Goal: Obtain resource: Obtain resource

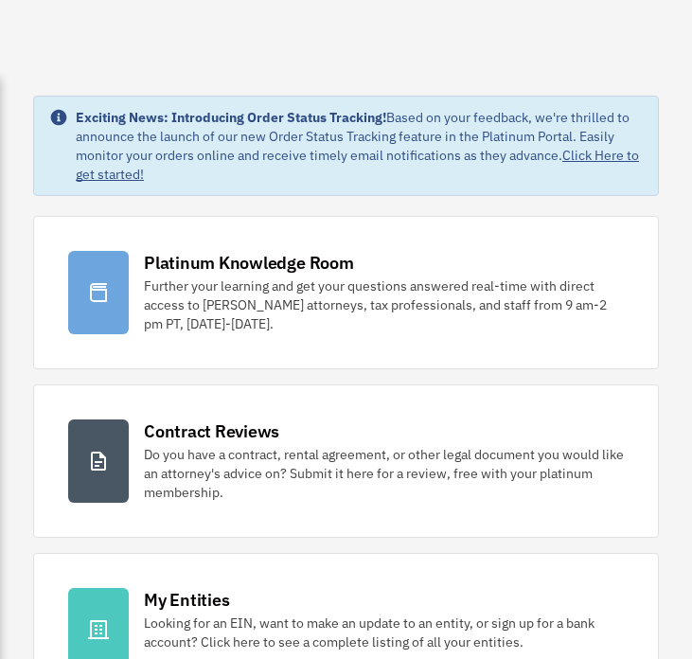
scroll to position [167, 0]
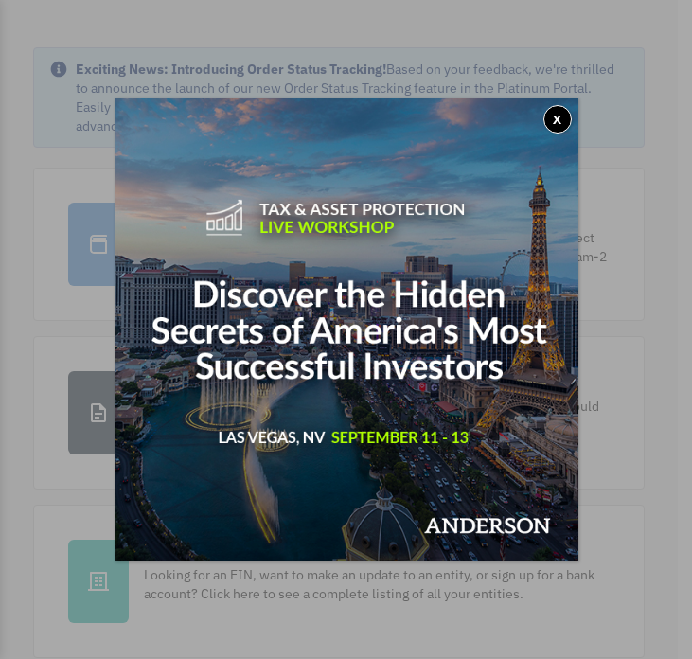
click at [556, 113] on button "x" at bounding box center [557, 119] width 28 height 28
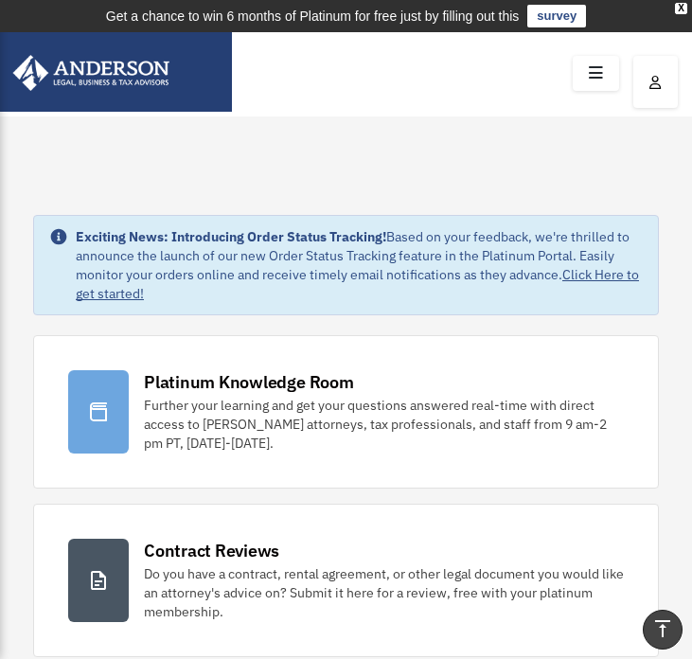
scroll to position [0, 0]
click at [599, 66] on icon at bounding box center [595, 73] width 27 height 29
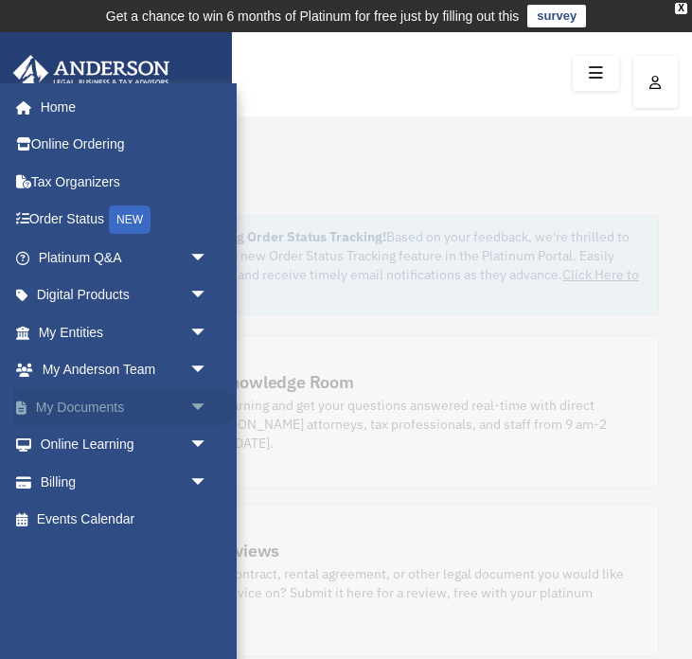
click at [66, 406] on link "My Documents arrow_drop_down" at bounding box center [124, 407] width 223 height 38
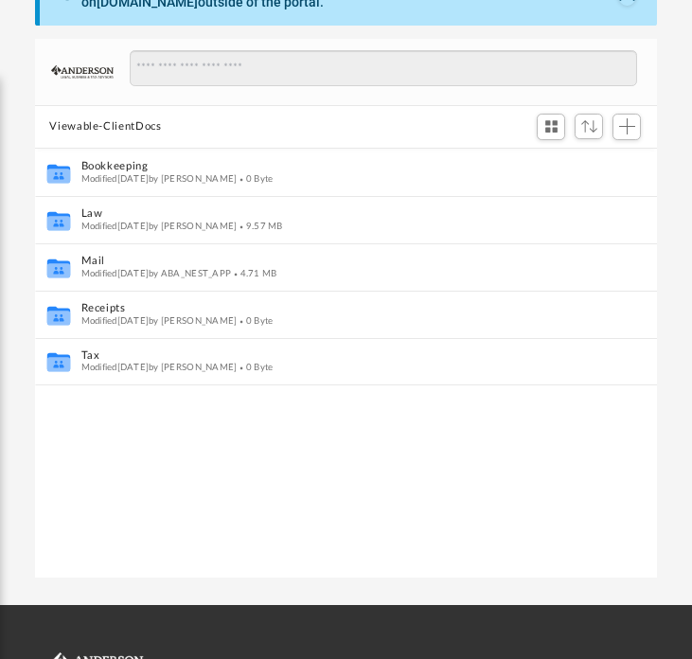
scroll to position [255, 0]
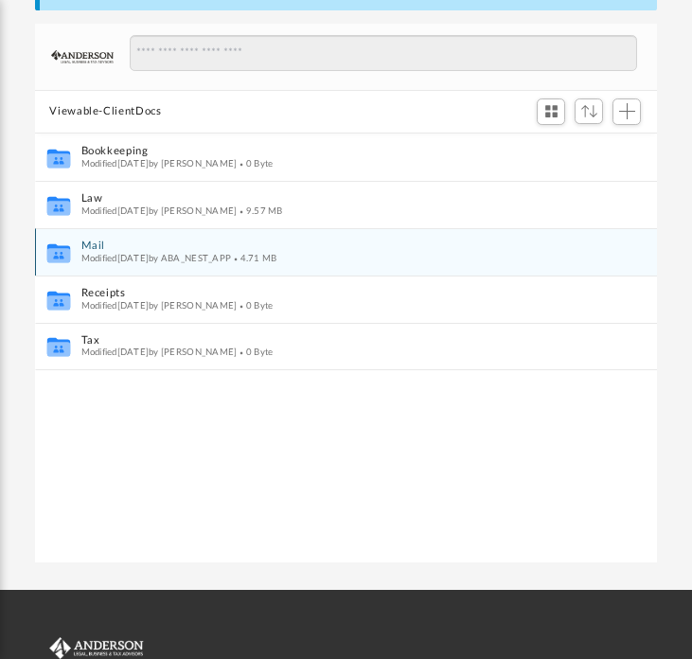
click at [95, 253] on span "Modified Thu Aug 28 2025 by ABA_NEST_APP" at bounding box center [155, 257] width 150 height 9
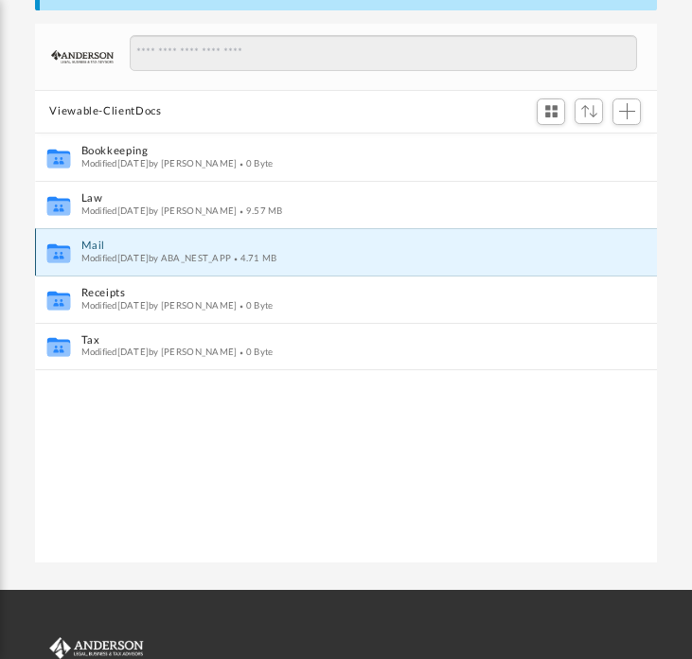
click at [52, 253] on icon "grid" at bounding box center [57, 255] width 23 height 14
click at [115, 253] on span "Modified Thu Aug 28 2025 by ABA_NEST_APP" at bounding box center [155, 257] width 150 height 9
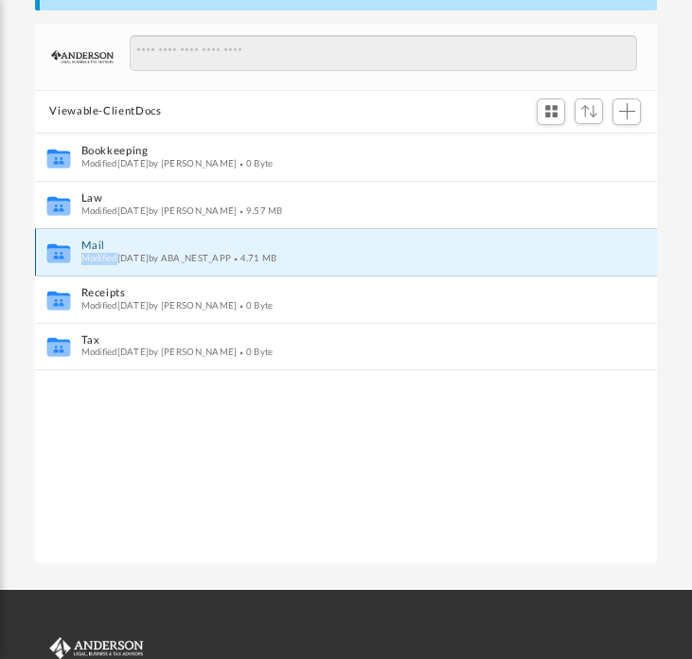
click at [88, 239] on button "Mail" at bounding box center [332, 245] width 505 height 12
click at [232, 248] on button "Mail" at bounding box center [332, 245] width 505 height 12
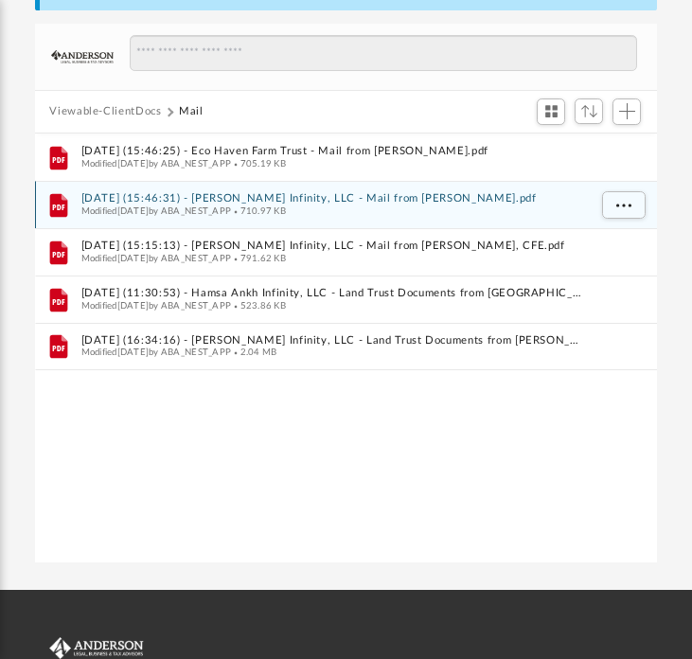
click at [231, 210] on span "Modified Tue Jul 1 2025 by ABA_NEST_APP" at bounding box center [155, 209] width 150 height 9
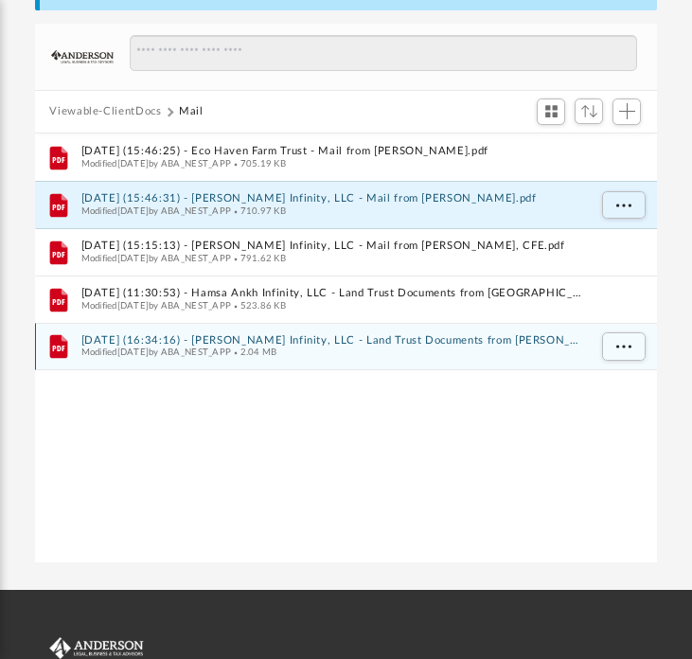
click at [231, 347] on span "Modified Thu Aug 28 2025 by ABA_NEST_APP" at bounding box center [155, 351] width 150 height 9
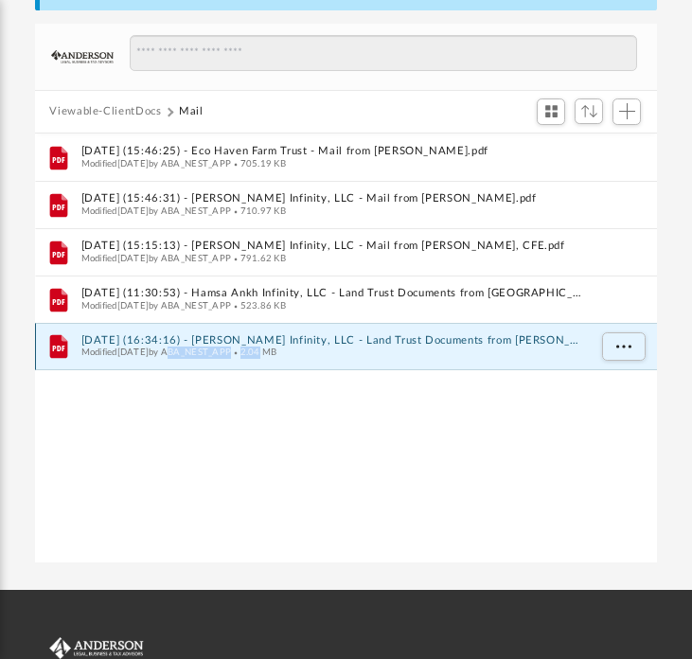
click at [231, 347] on span "Modified Thu Aug 28 2025 by ABA_NEST_APP" at bounding box center [155, 351] width 150 height 9
click at [623, 346] on span "More options" at bounding box center [622, 346] width 15 height 10
click at [50, 343] on icon "grid" at bounding box center [58, 346] width 18 height 23
click at [59, 350] on icon "grid" at bounding box center [58, 346] width 18 height 23
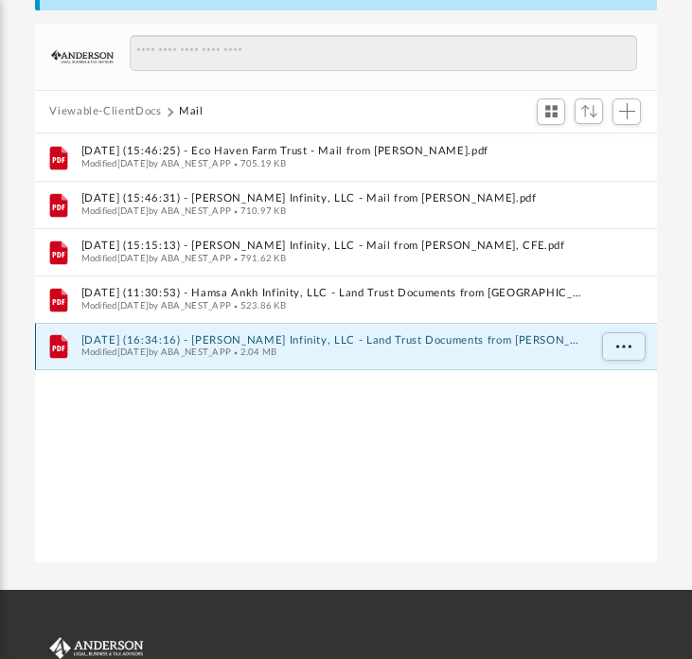
click at [59, 350] on icon "grid" at bounding box center [58, 346] width 18 height 23
click at [120, 347] on span "Modified Thu Aug 28 2025 by ABA_NEST_APP" at bounding box center [155, 351] width 150 height 9
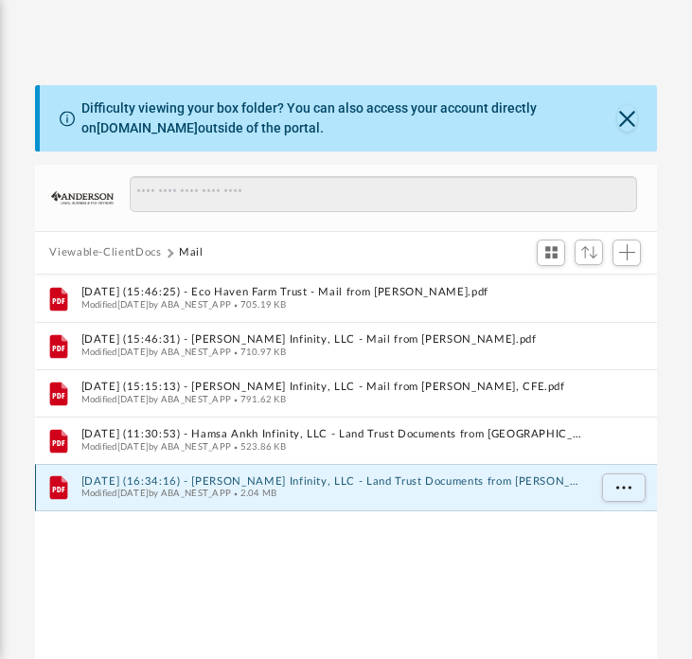
scroll to position [128, 0]
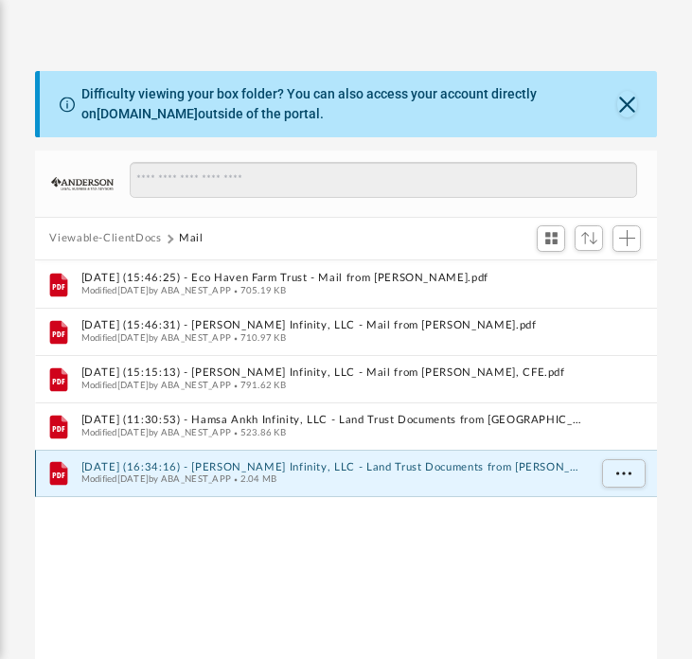
click at [51, 476] on icon "grid" at bounding box center [58, 473] width 18 height 23
click at [625, 473] on span "More options" at bounding box center [622, 473] width 15 height 10
click at [607, 508] on li "Preview" at bounding box center [605, 511] width 55 height 20
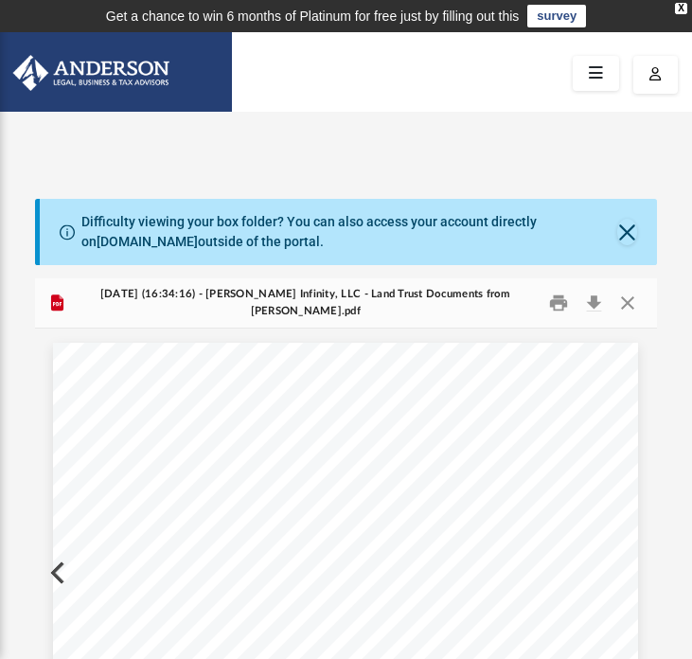
scroll to position [0, 0]
click at [629, 301] on button "Close" at bounding box center [627, 303] width 34 height 29
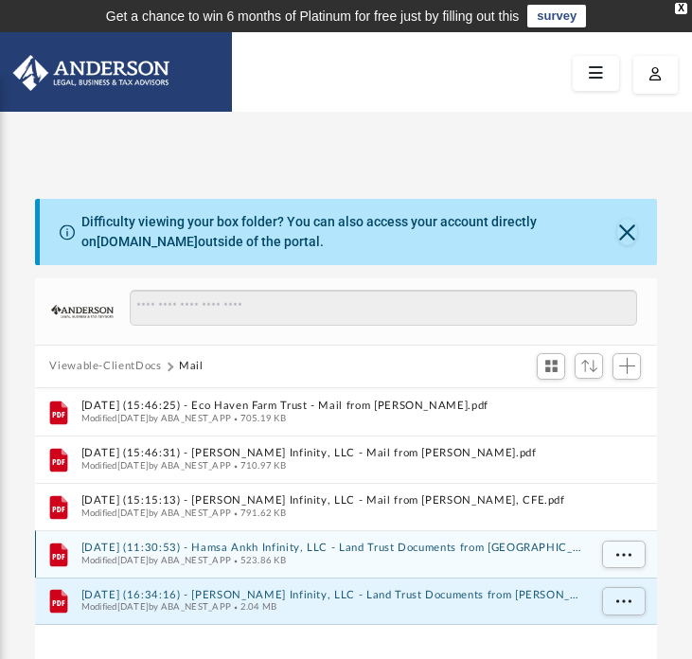
click at [61, 551] on icon "grid" at bounding box center [58, 553] width 18 height 23
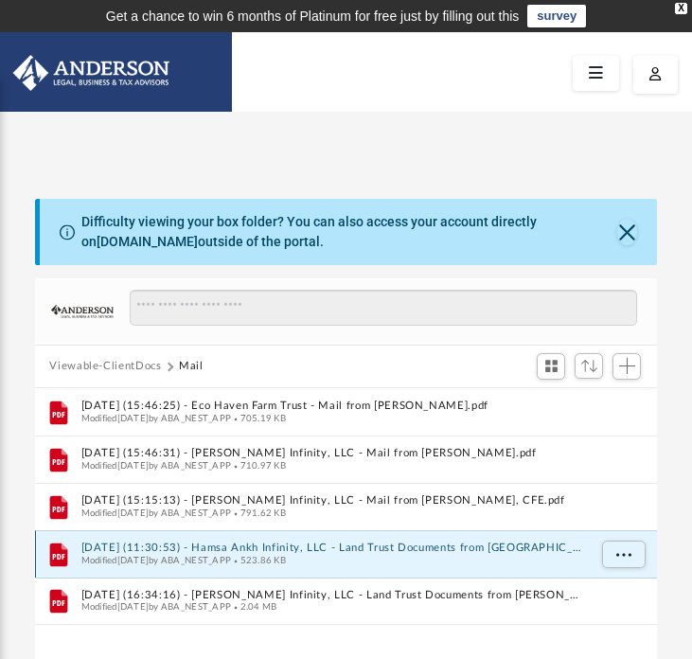
click at [61, 551] on icon "grid" at bounding box center [58, 553] width 18 height 23
click at [100, 547] on button "2025.08.15 (11:30:53) - Hamsa Ankh Infinity, LLC - Land Trust Documents from Cl…" at bounding box center [332, 547] width 505 height 12
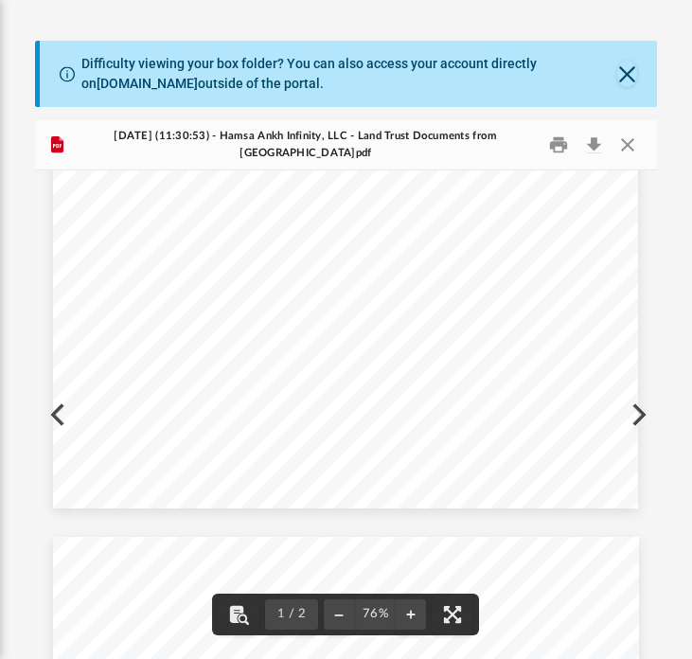
scroll to position [421, 0]
click at [627, 145] on button "Close" at bounding box center [627, 145] width 34 height 29
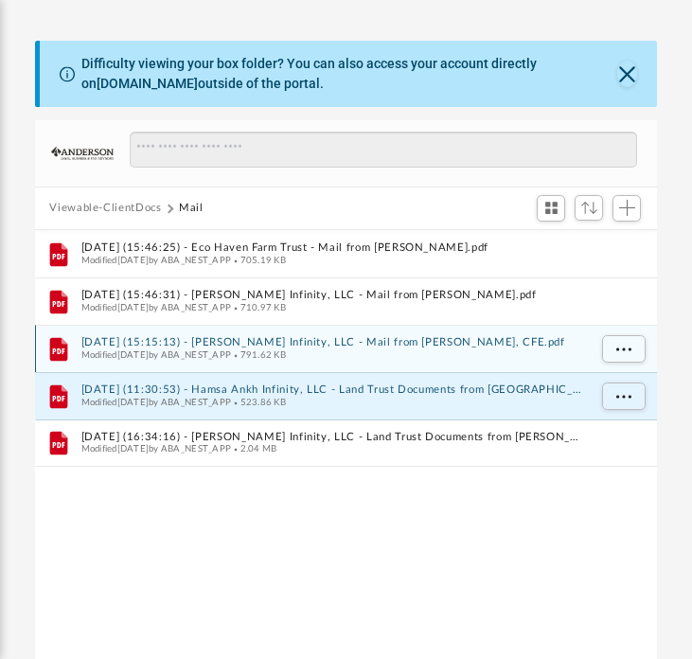
click at [57, 345] on icon "grid" at bounding box center [58, 348] width 18 height 23
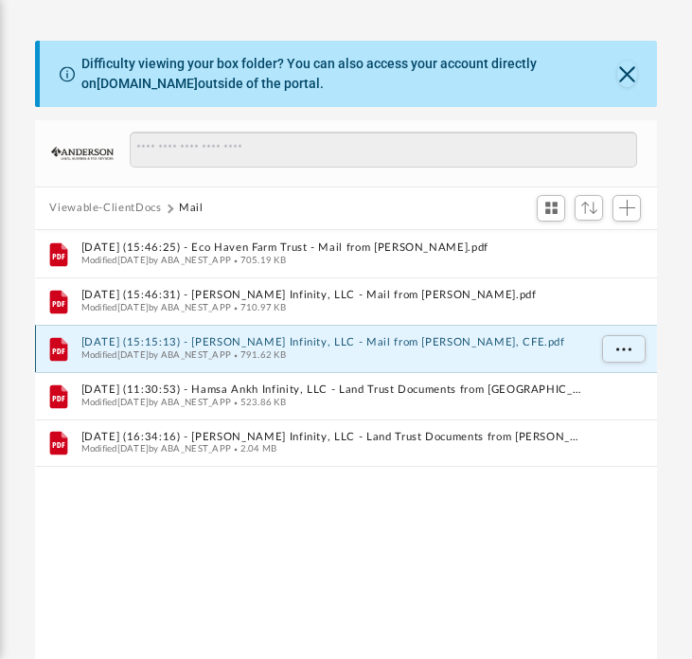
click at [91, 339] on button "2025.07.08 (15:15:13) - Hamsa Ankh Infinity, LLC - Mail from Mathew R. Kite, CF…" at bounding box center [332, 342] width 505 height 12
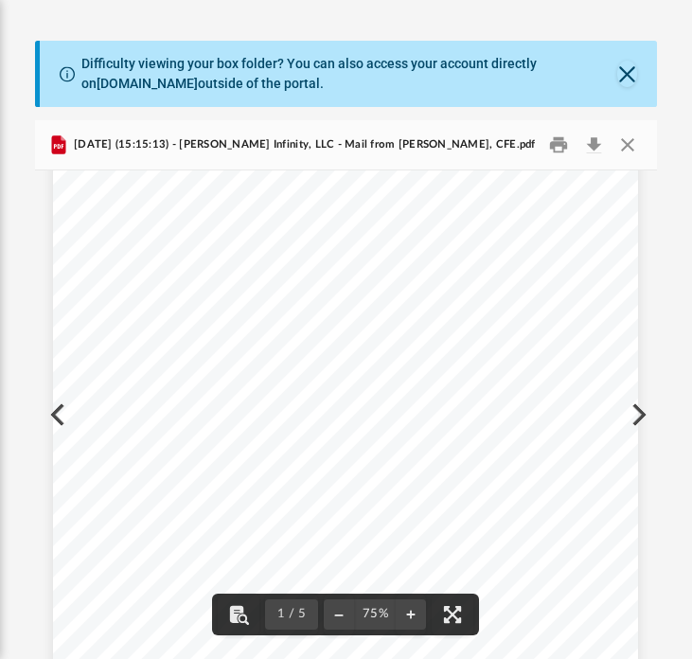
scroll to position [130, 0]
click at [641, 412] on button "Preview" at bounding box center [637, 414] width 42 height 53
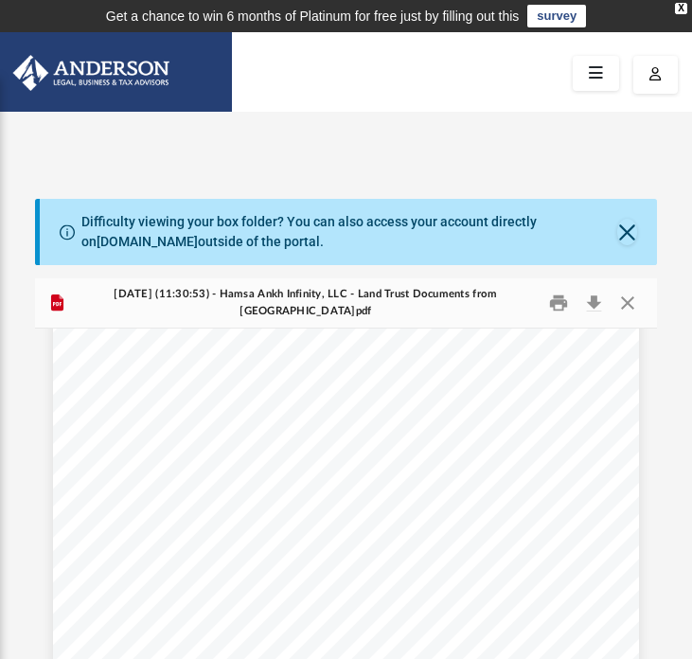
scroll to position [1070, 0]
click at [626, 299] on button "Close" at bounding box center [627, 303] width 34 height 29
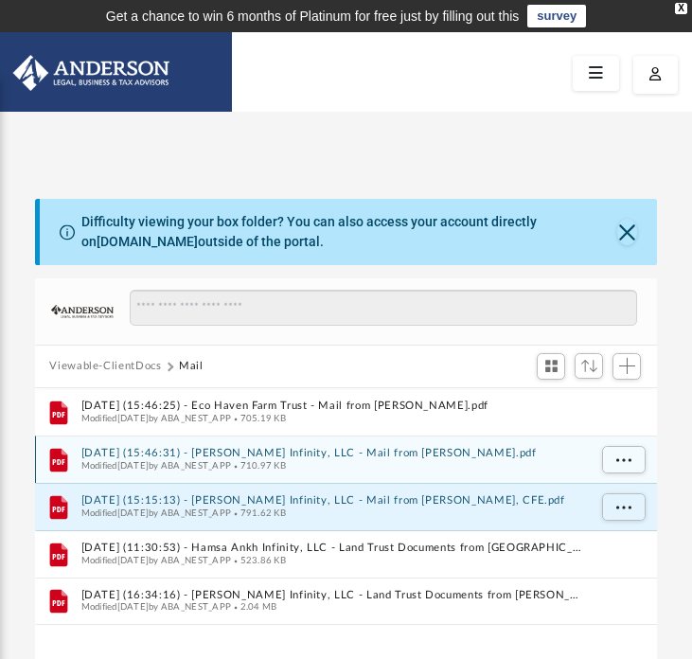
click at [104, 452] on button "2025.07.01 (15:46:31) - Hamsa Ankh Infinity, LLC - Mail from Jorge Iriban.pdf" at bounding box center [332, 453] width 505 height 12
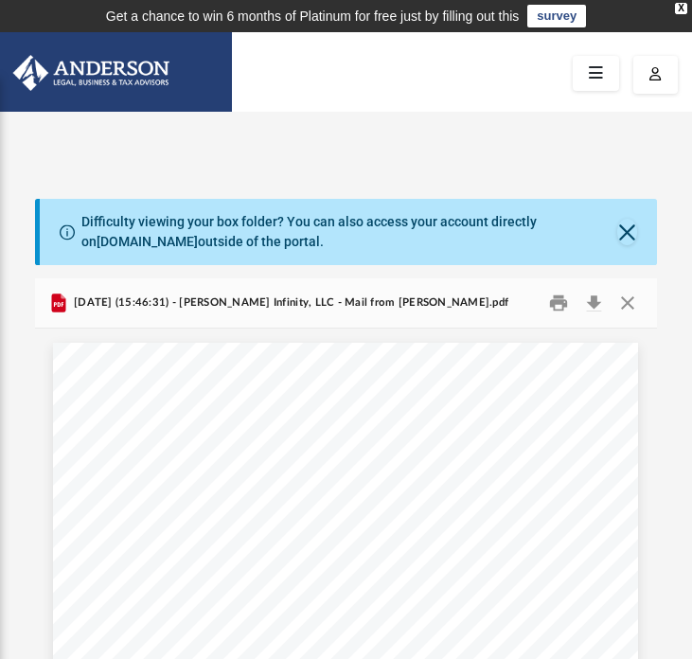
scroll to position [0, 0]
click at [628, 299] on button "Close" at bounding box center [627, 303] width 34 height 29
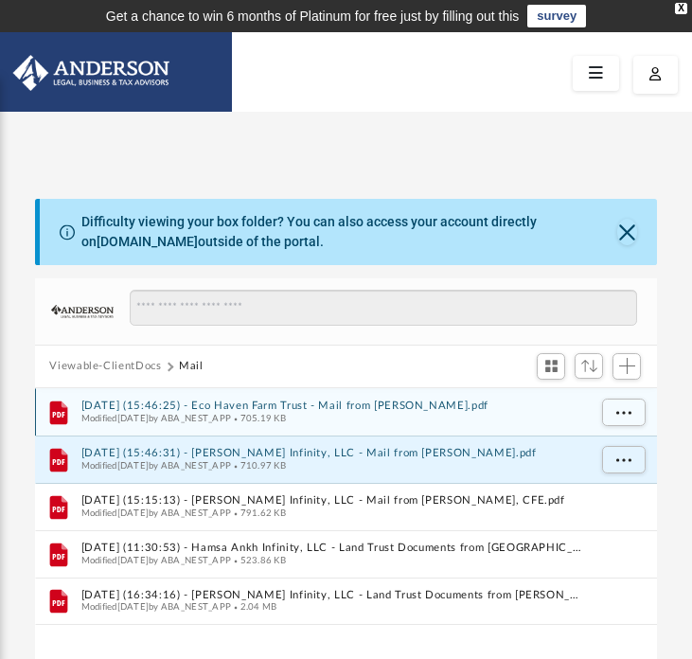
click at [252, 399] on button "2025.07.01 (15:46:25) - Eco Haven Farm Trust - Mail from Jorge Iriban.pdf" at bounding box center [332, 405] width 505 height 12
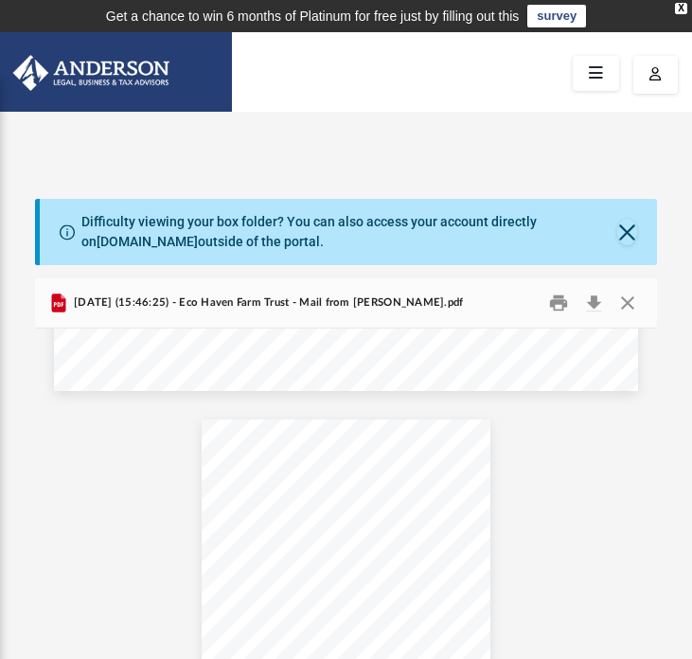
scroll to position [1433, 0]
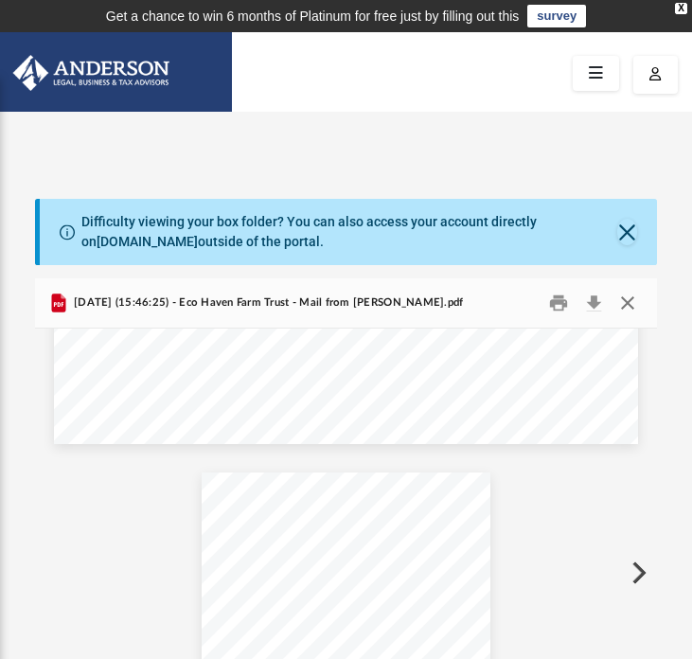
click at [628, 297] on button "Close" at bounding box center [627, 303] width 34 height 29
